Goal: Navigation & Orientation: Understand site structure

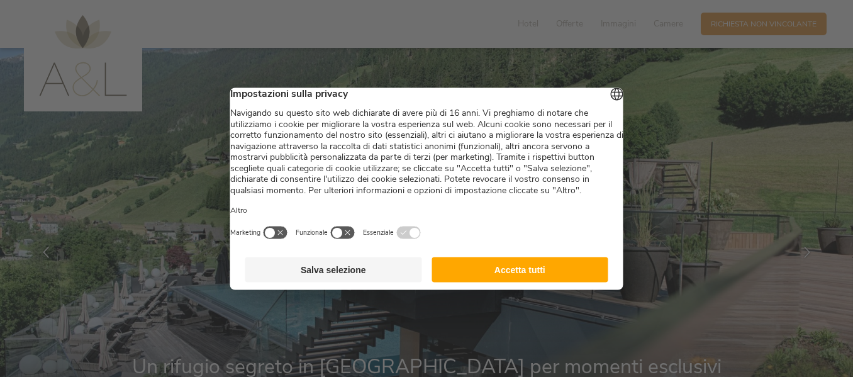
click at [519, 282] on button "Accetta tutti" at bounding box center [520, 269] width 177 height 25
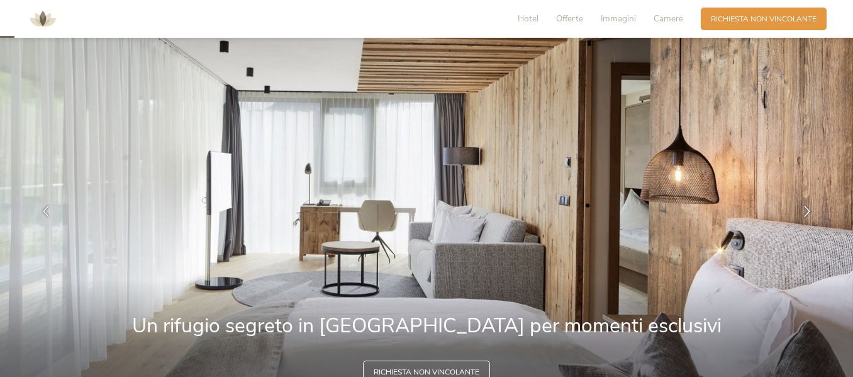
scroll to position [63, 0]
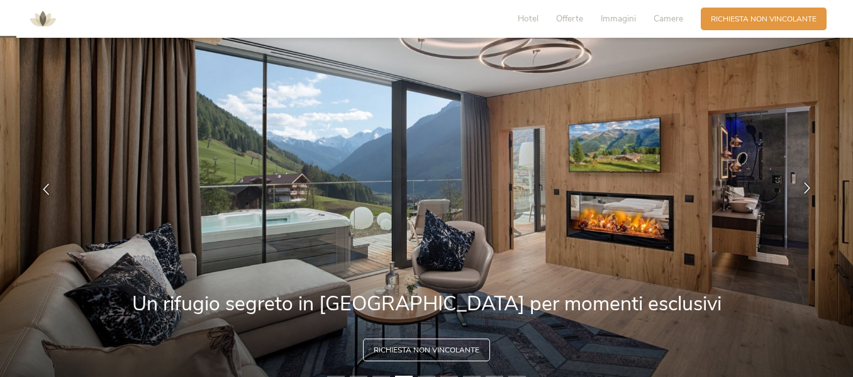
click at [802, 191] on icon at bounding box center [807, 188] width 11 height 11
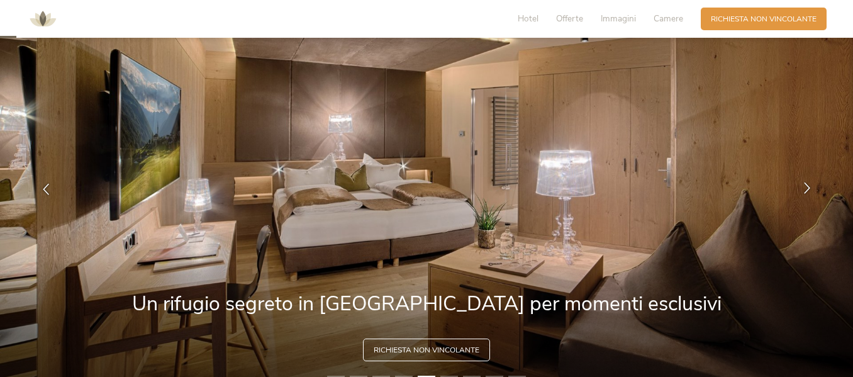
click at [802, 191] on icon at bounding box center [807, 188] width 11 height 11
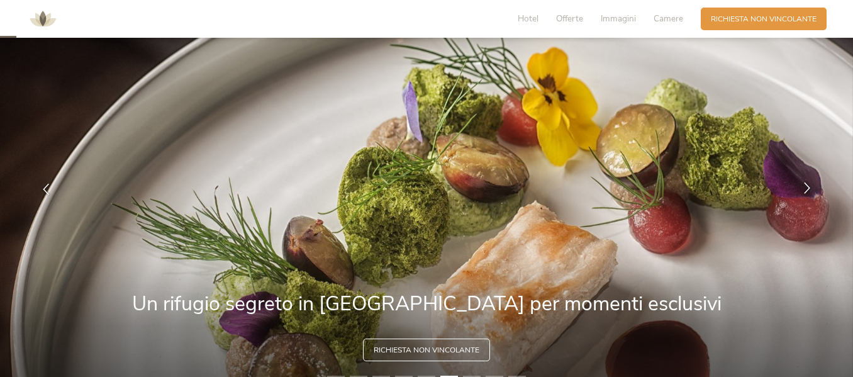
click at [802, 191] on icon at bounding box center [807, 188] width 11 height 11
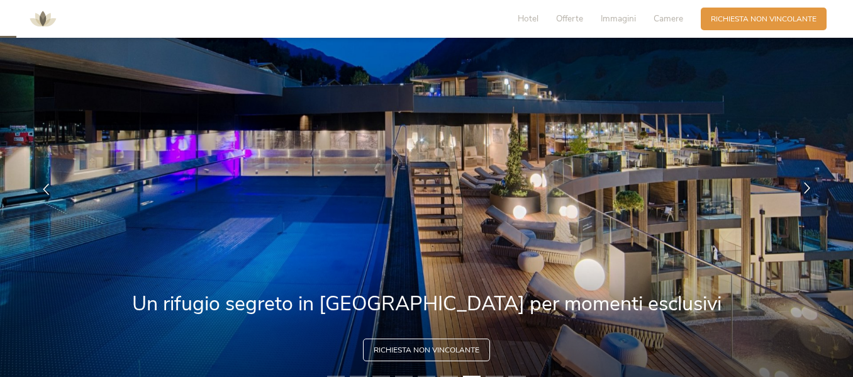
click at [802, 191] on icon at bounding box center [807, 188] width 11 height 11
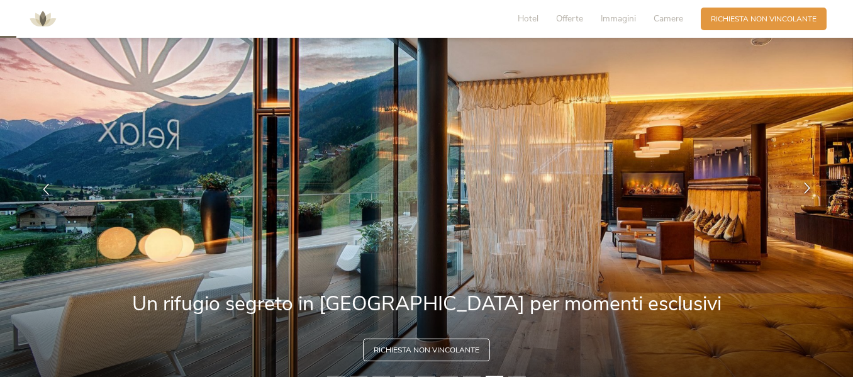
click at [802, 191] on icon at bounding box center [807, 188] width 11 height 11
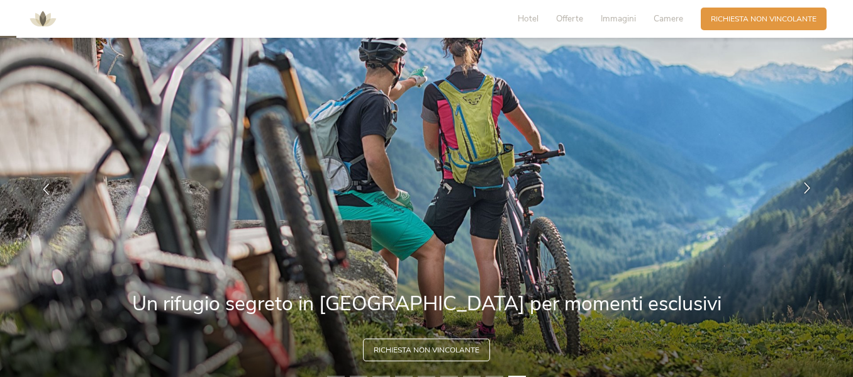
click at [802, 191] on icon at bounding box center [807, 188] width 11 height 11
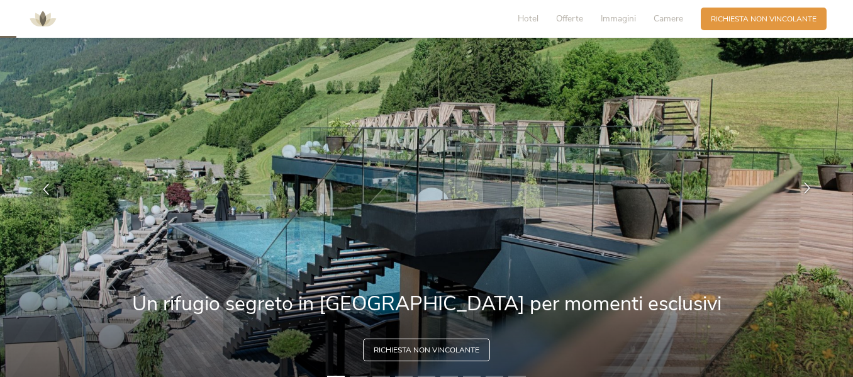
click at [802, 191] on icon at bounding box center [807, 188] width 11 height 11
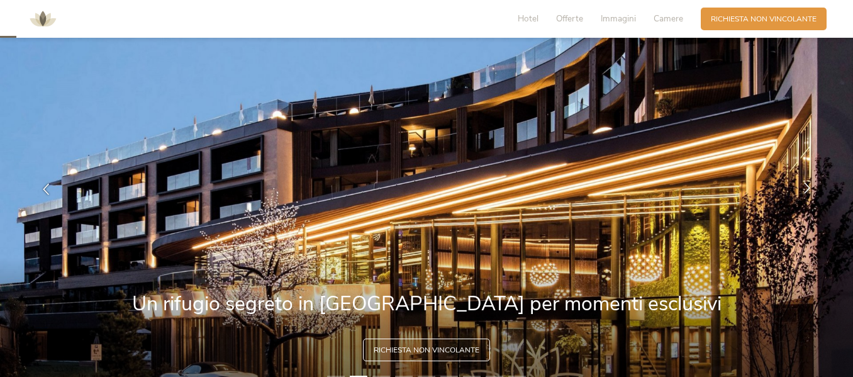
click at [802, 191] on icon at bounding box center [807, 188] width 11 height 11
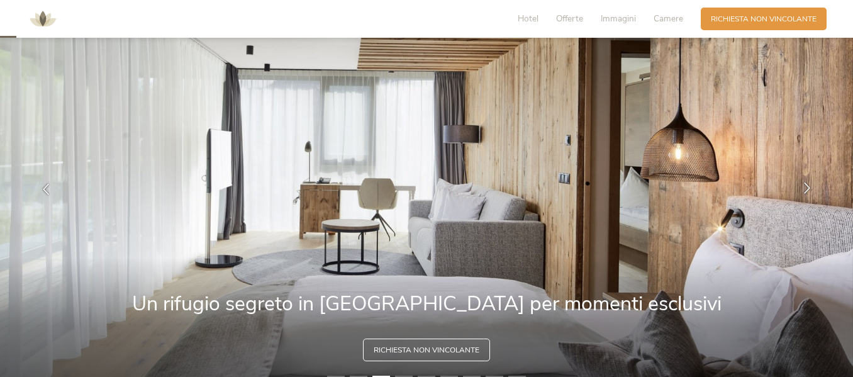
click at [802, 191] on icon at bounding box center [807, 188] width 11 height 11
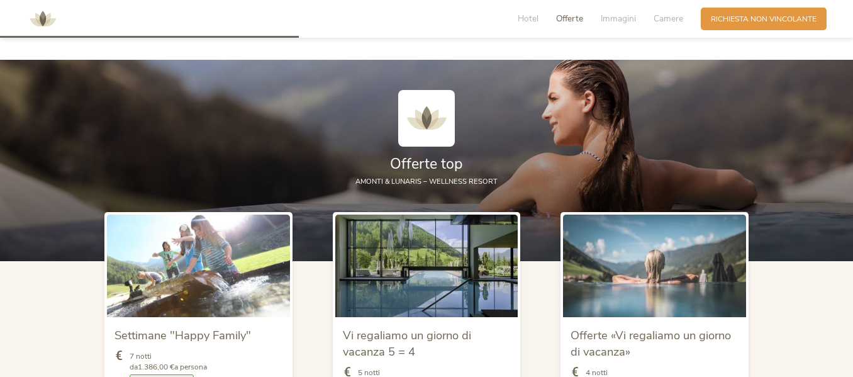
scroll to position [1133, 0]
